Goal: Task Accomplishment & Management: Manage account settings

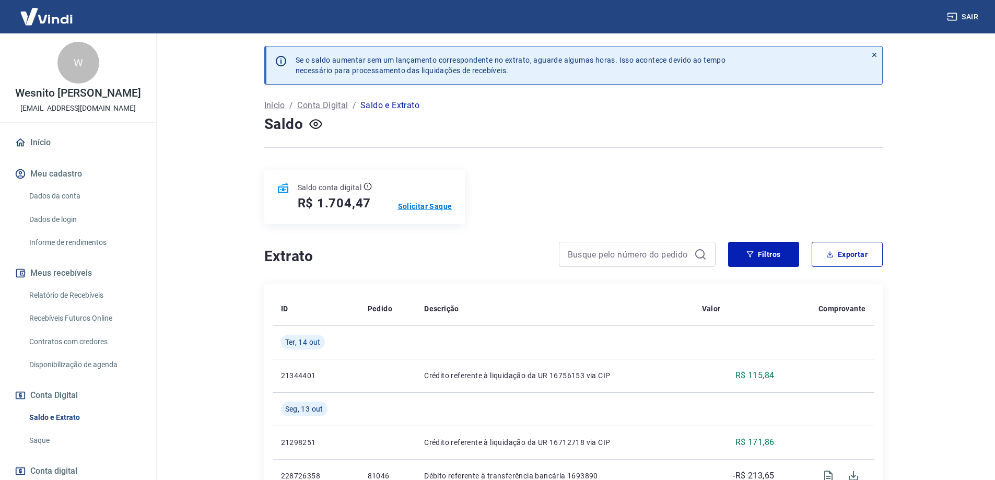
click at [416, 204] on p "Solicitar Saque" at bounding box center [425, 206] width 54 height 10
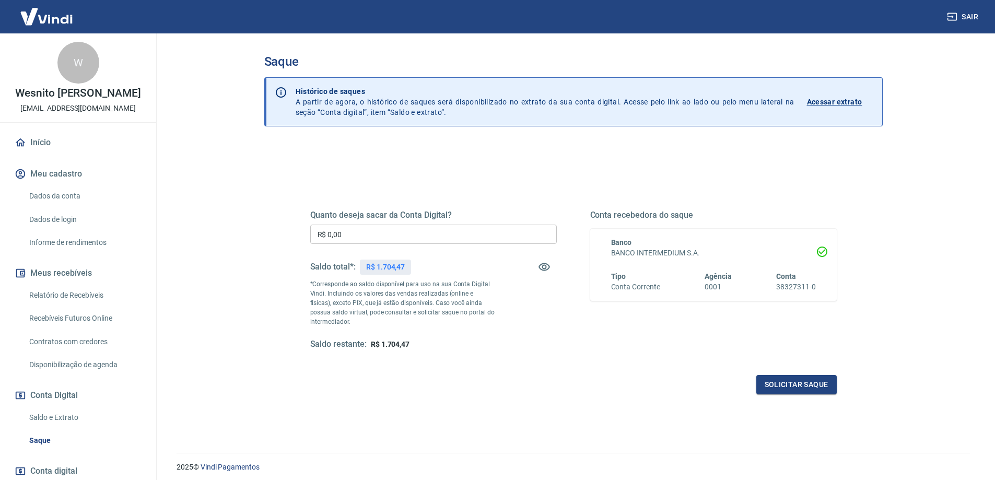
click at [392, 235] on input "R$ 0,00" at bounding box center [433, 234] width 247 height 19
type input "R$ 1.704,47"
click at [796, 387] on button "Solicitar saque" at bounding box center [797, 384] width 80 height 19
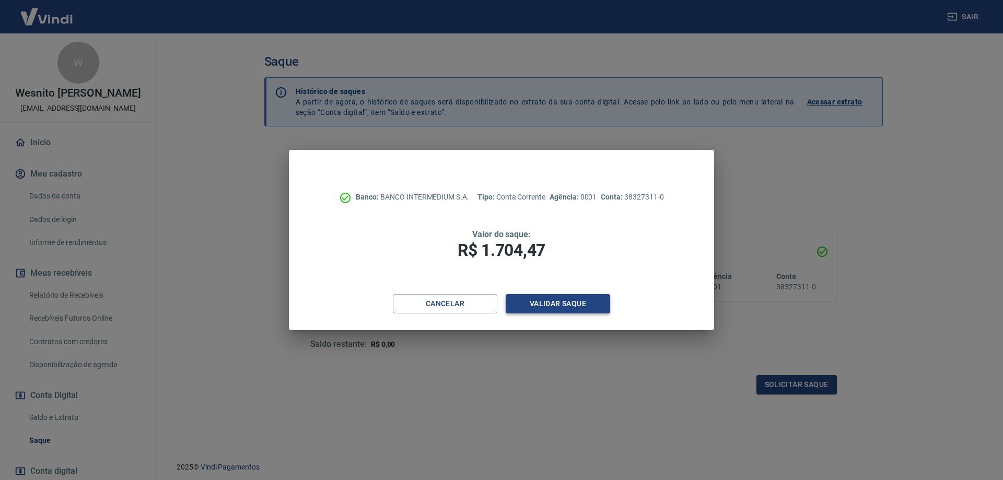
click at [560, 306] on button "Validar saque" at bounding box center [558, 303] width 105 height 19
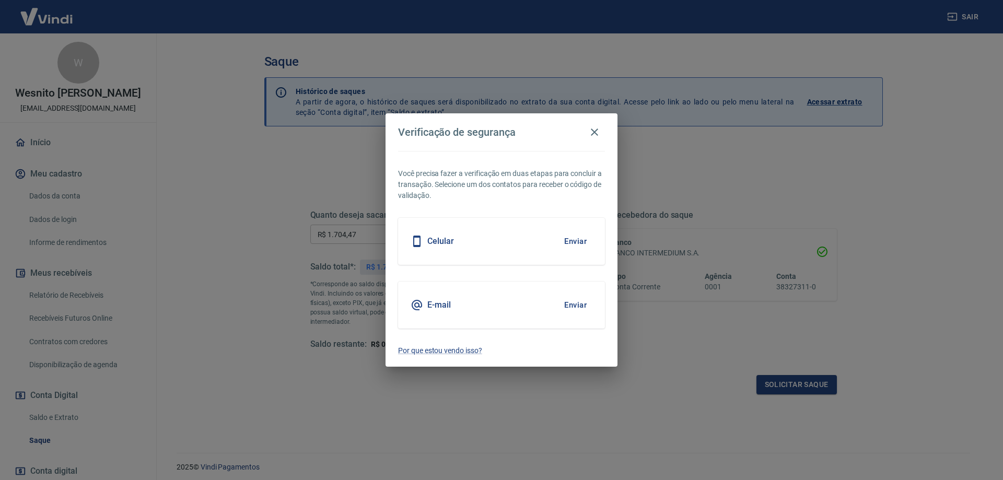
click at [575, 238] on button "Enviar" at bounding box center [576, 241] width 34 height 22
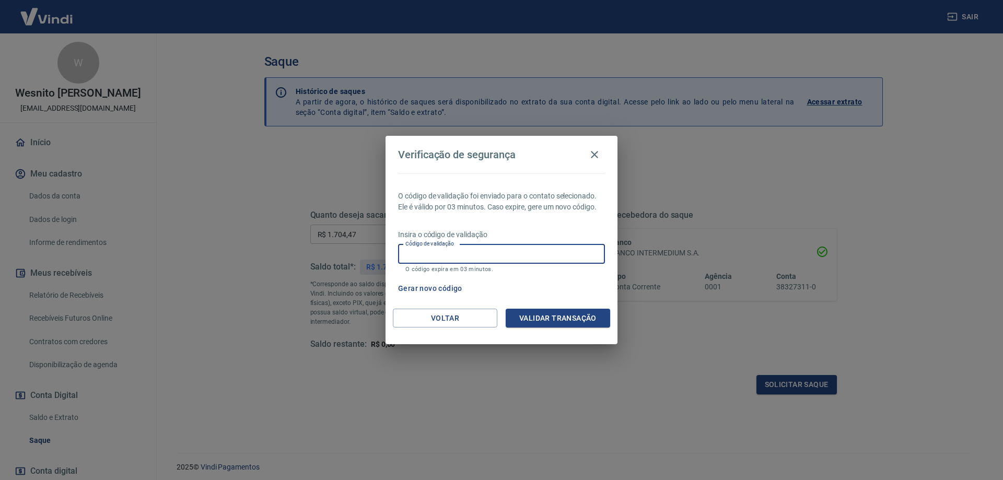
click at [462, 256] on input "Código de validação" at bounding box center [501, 254] width 207 height 19
type input "552306"
click at [554, 321] on button "Validar transação" at bounding box center [558, 318] width 105 height 19
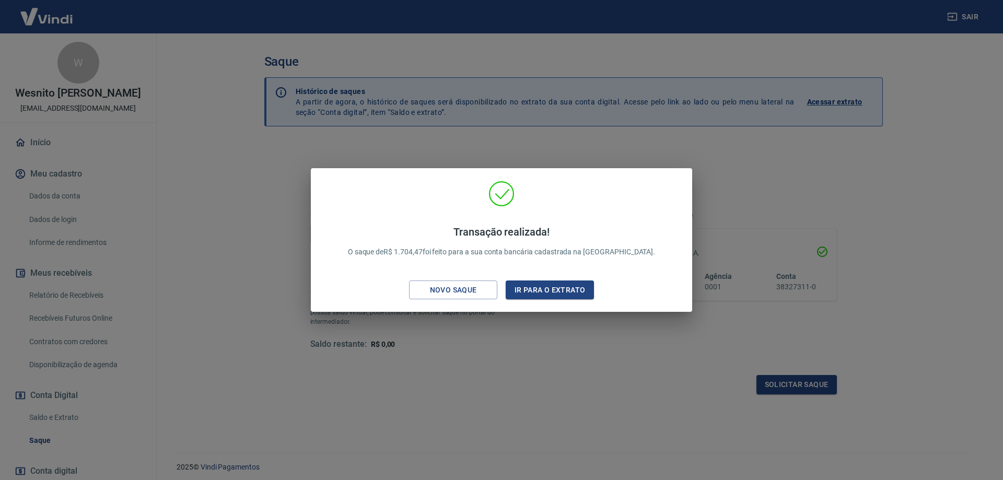
click at [192, 198] on div "Transação realizada! O saque de R$ 1.704,47 foi feito para a sua conta bancária…" at bounding box center [501, 240] width 1003 height 480
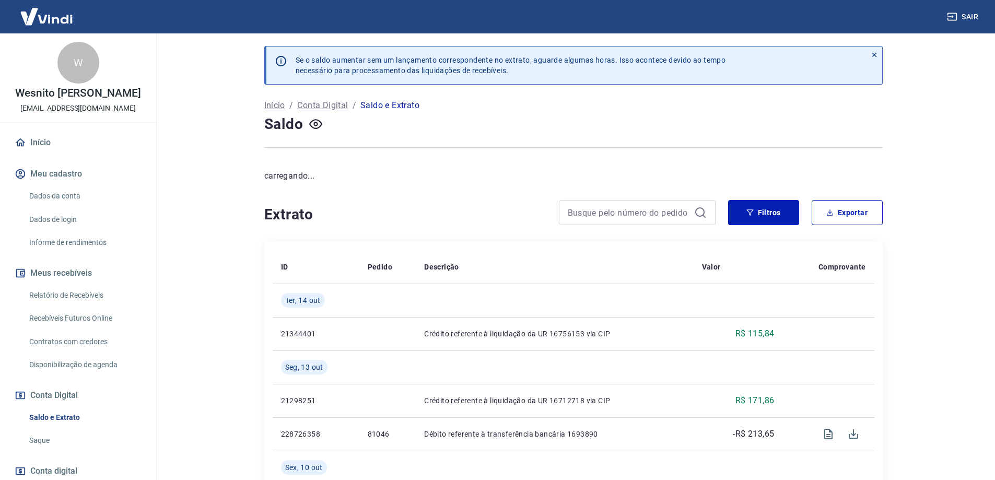
click at [72, 146] on link "Início" at bounding box center [78, 142] width 131 height 23
